Goal: Information Seeking & Learning: Compare options

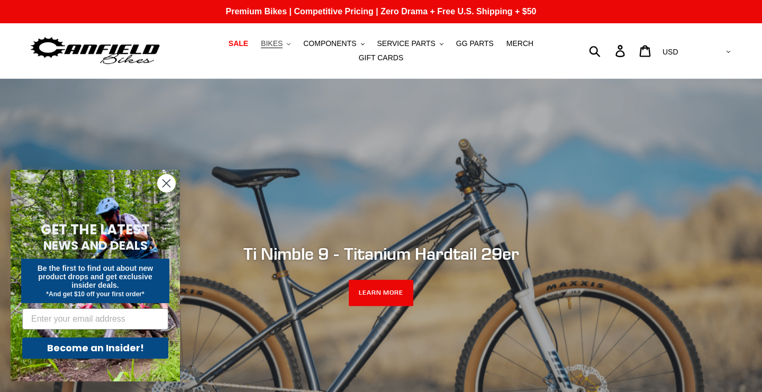
click at [273, 40] on span "BIKES" at bounding box center [272, 43] width 22 height 9
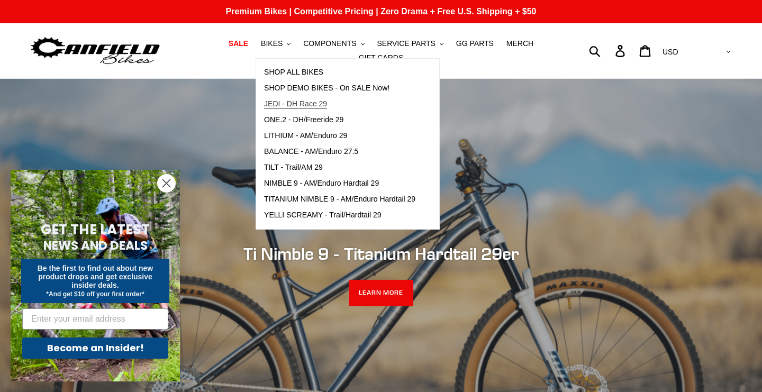
click at [297, 103] on span "JEDI - DH Race 29" at bounding box center [295, 104] width 63 height 9
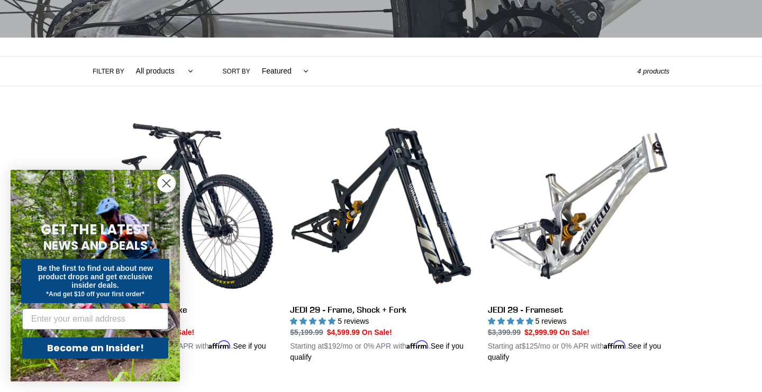
scroll to position [263, 0]
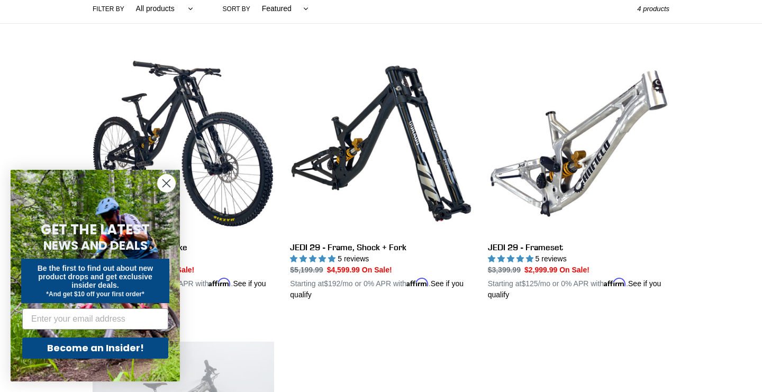
click at [169, 179] on circle "Close dialog" at bounding box center [166, 183] width 17 height 17
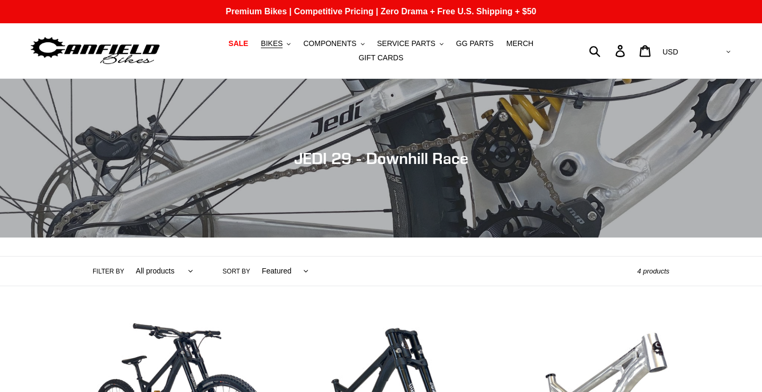
scroll to position [0, 0]
click at [283, 40] on span "BIKES" at bounding box center [272, 43] width 22 height 9
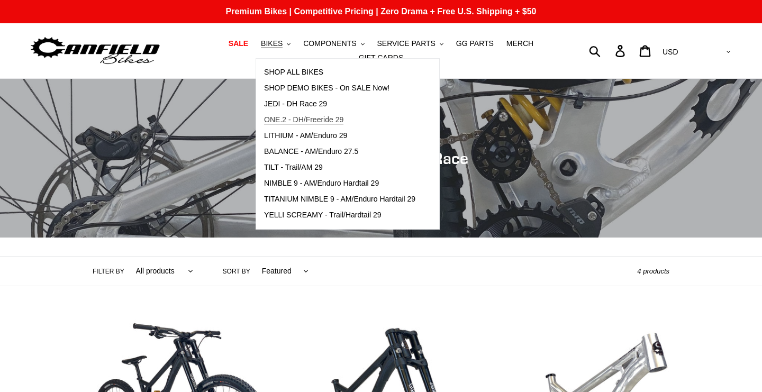
click at [305, 120] on span "ONE.2 - DH/Freeride 29" at bounding box center [303, 119] width 79 height 9
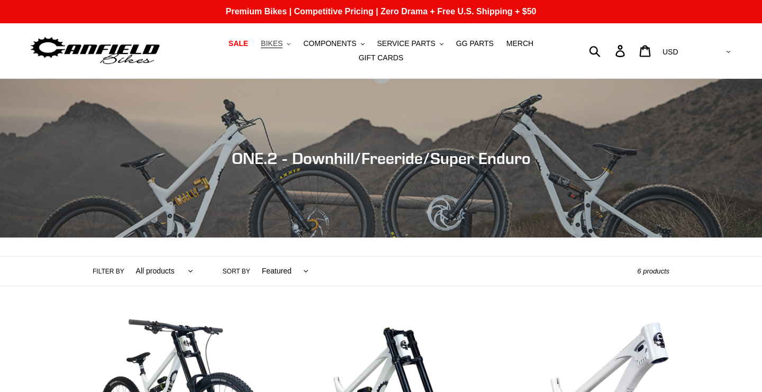
click at [278, 40] on span "BIKES" at bounding box center [272, 43] width 22 height 9
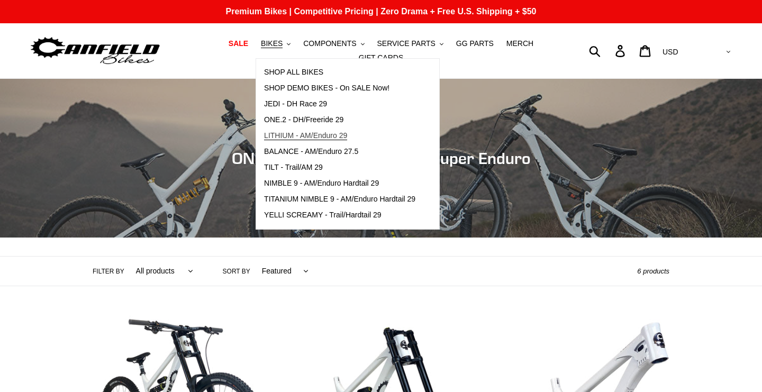
click at [308, 136] on span "LITHIUM - AM/Enduro 29" at bounding box center [305, 135] width 83 height 9
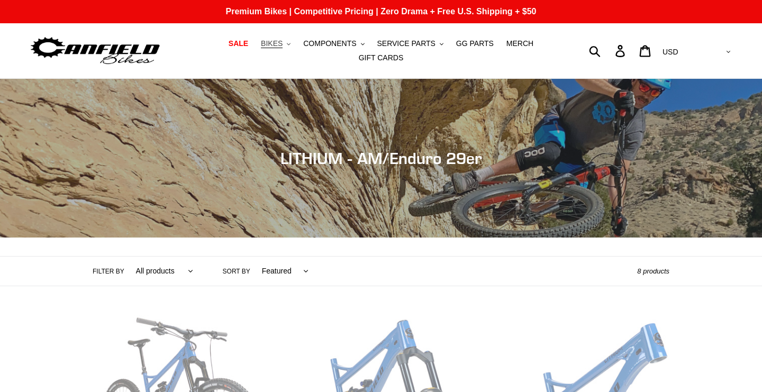
click at [271, 39] on span "BIKES" at bounding box center [272, 43] width 22 height 9
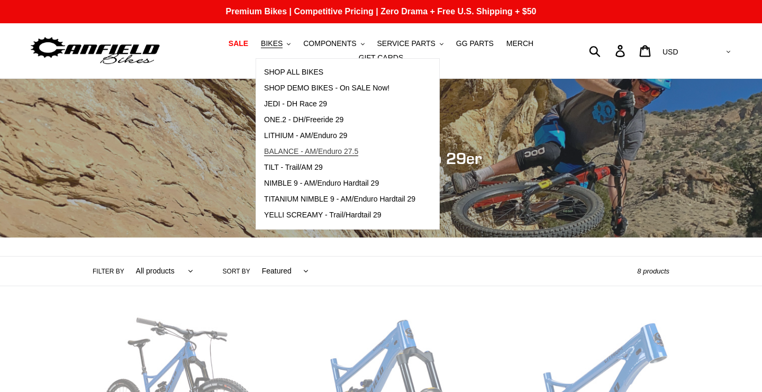
click at [319, 152] on span "BALANCE - AM/Enduro 27.5" at bounding box center [311, 151] width 94 height 9
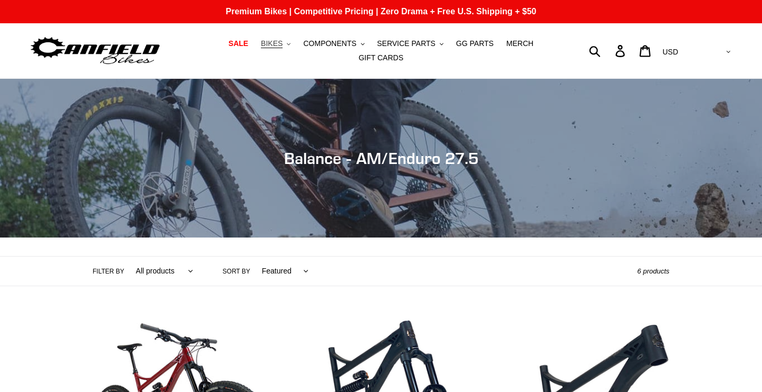
click at [275, 50] on button "BIKES .cls-1{fill:#231f20}" at bounding box center [276, 44] width 40 height 14
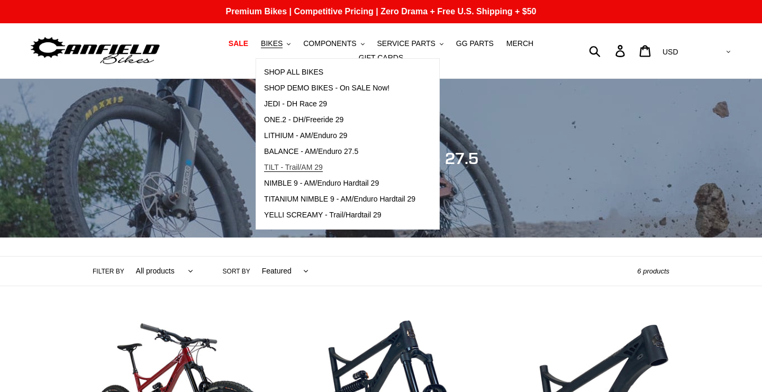
click at [294, 168] on span "TILT - Trail/AM 29" at bounding box center [293, 167] width 59 height 9
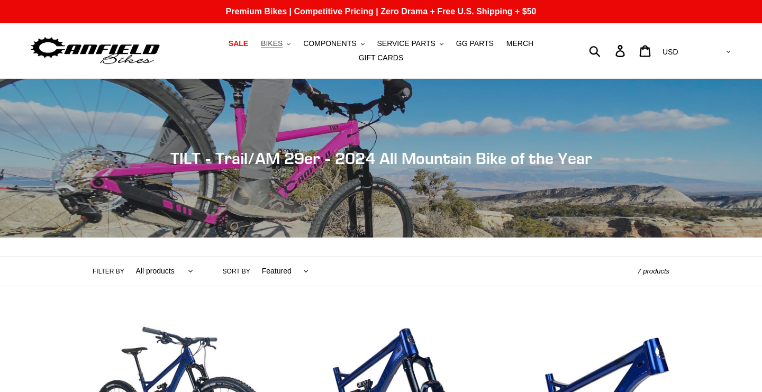
click at [281, 44] on span "BIKES" at bounding box center [272, 43] width 22 height 9
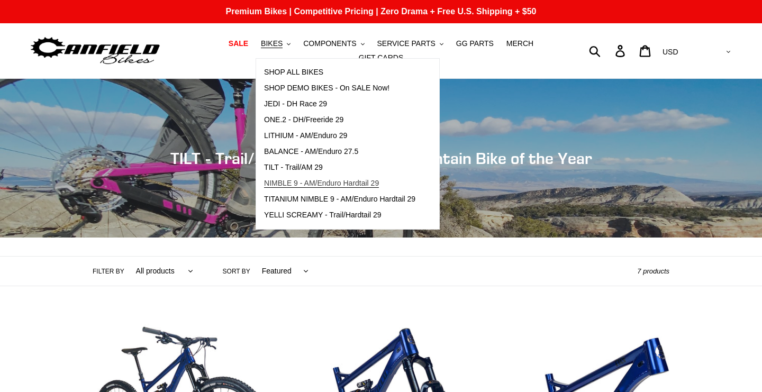
click at [308, 187] on span "NIMBLE 9 - AM/Enduro Hardtail 29" at bounding box center [321, 183] width 115 height 9
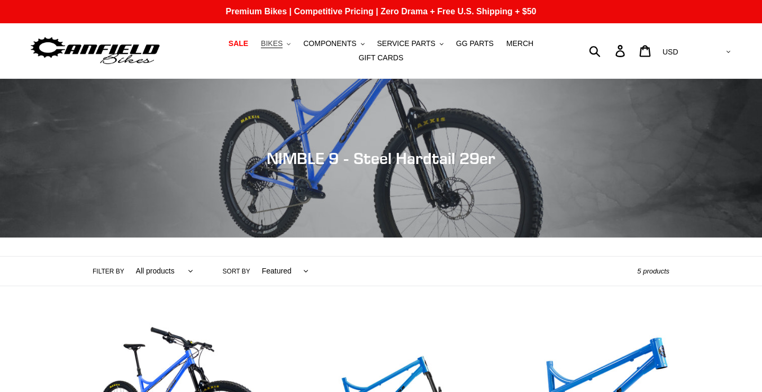
click at [269, 40] on span "BIKES" at bounding box center [272, 43] width 22 height 9
